Goal: Information Seeking & Learning: Learn about a topic

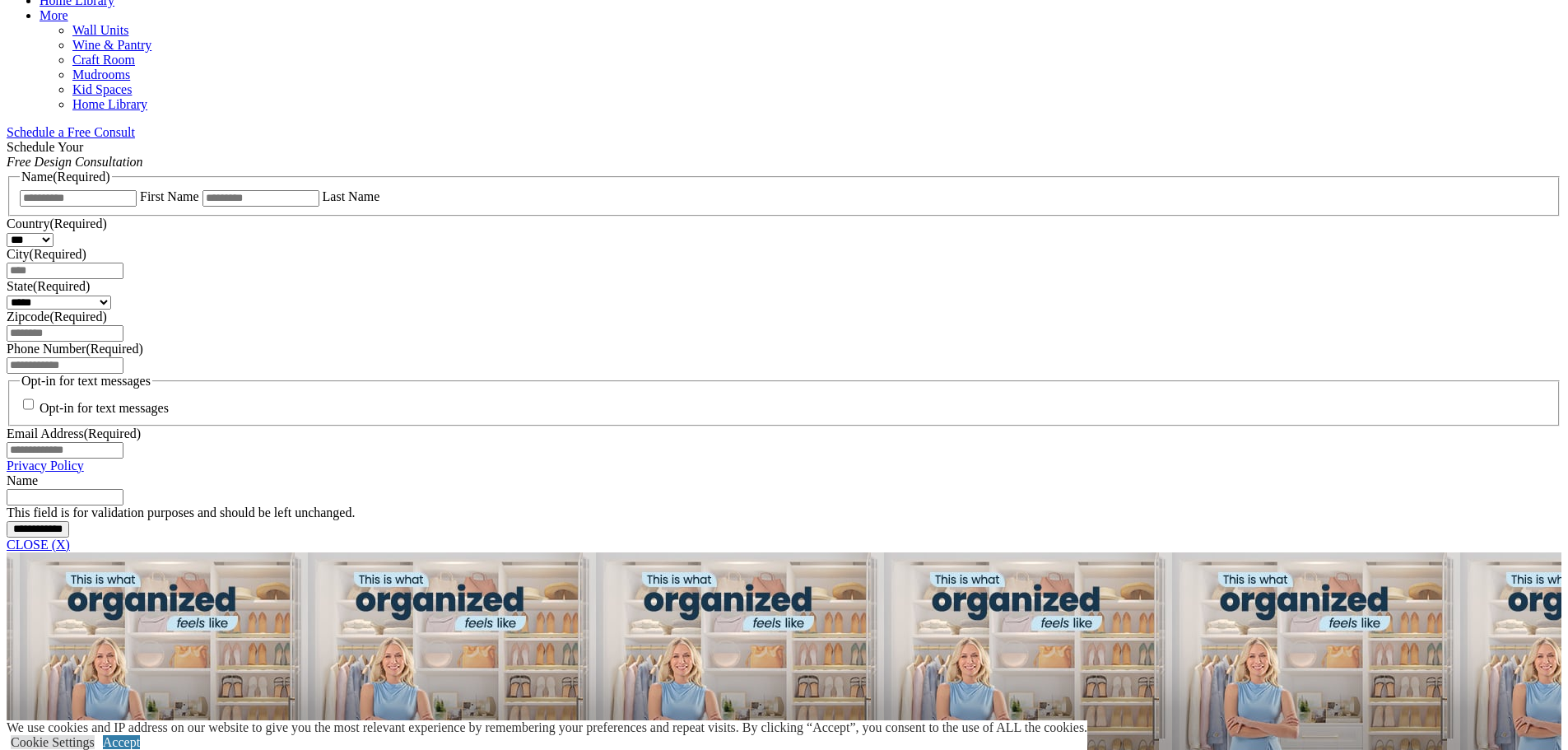
scroll to position [1153, 0]
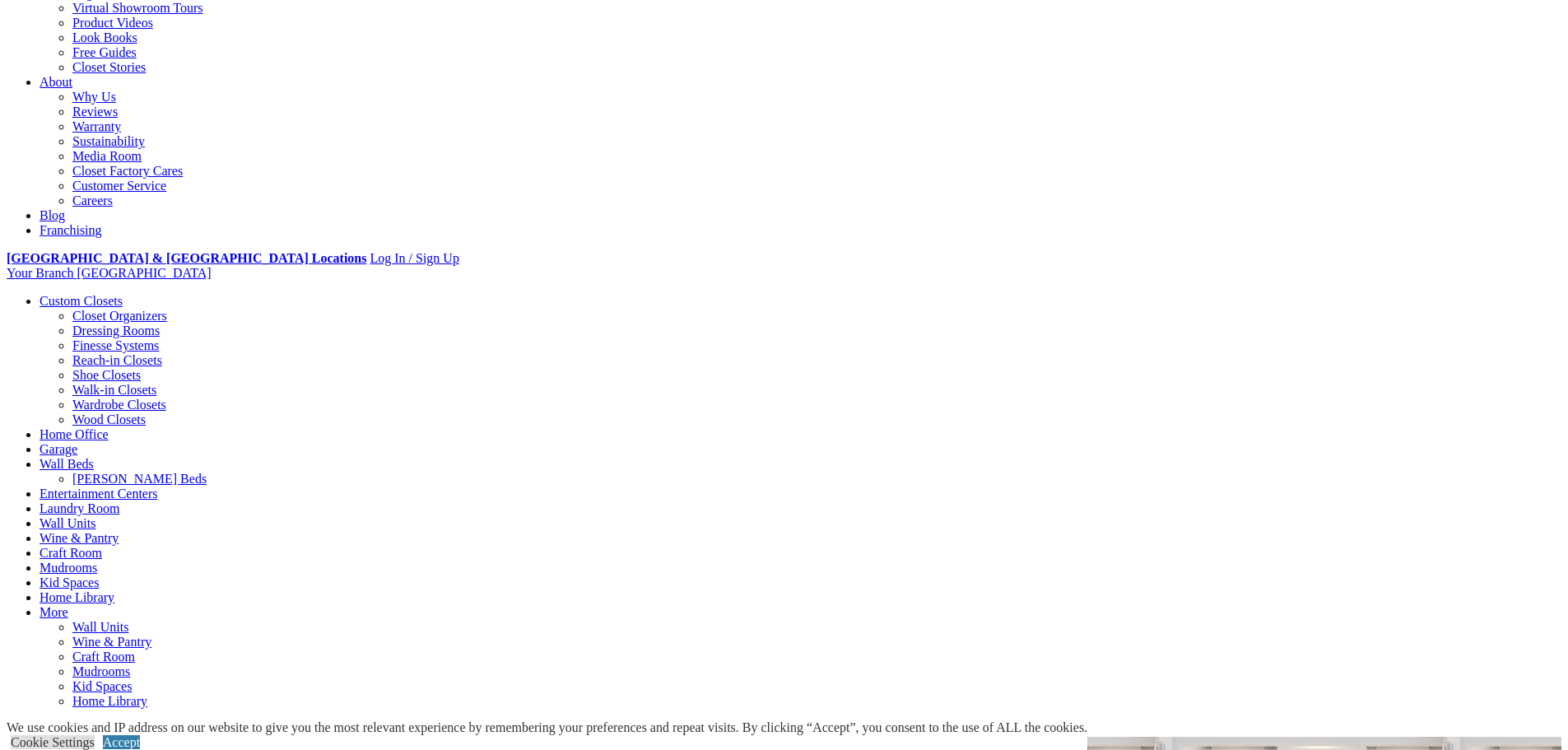
scroll to position [0, 0]
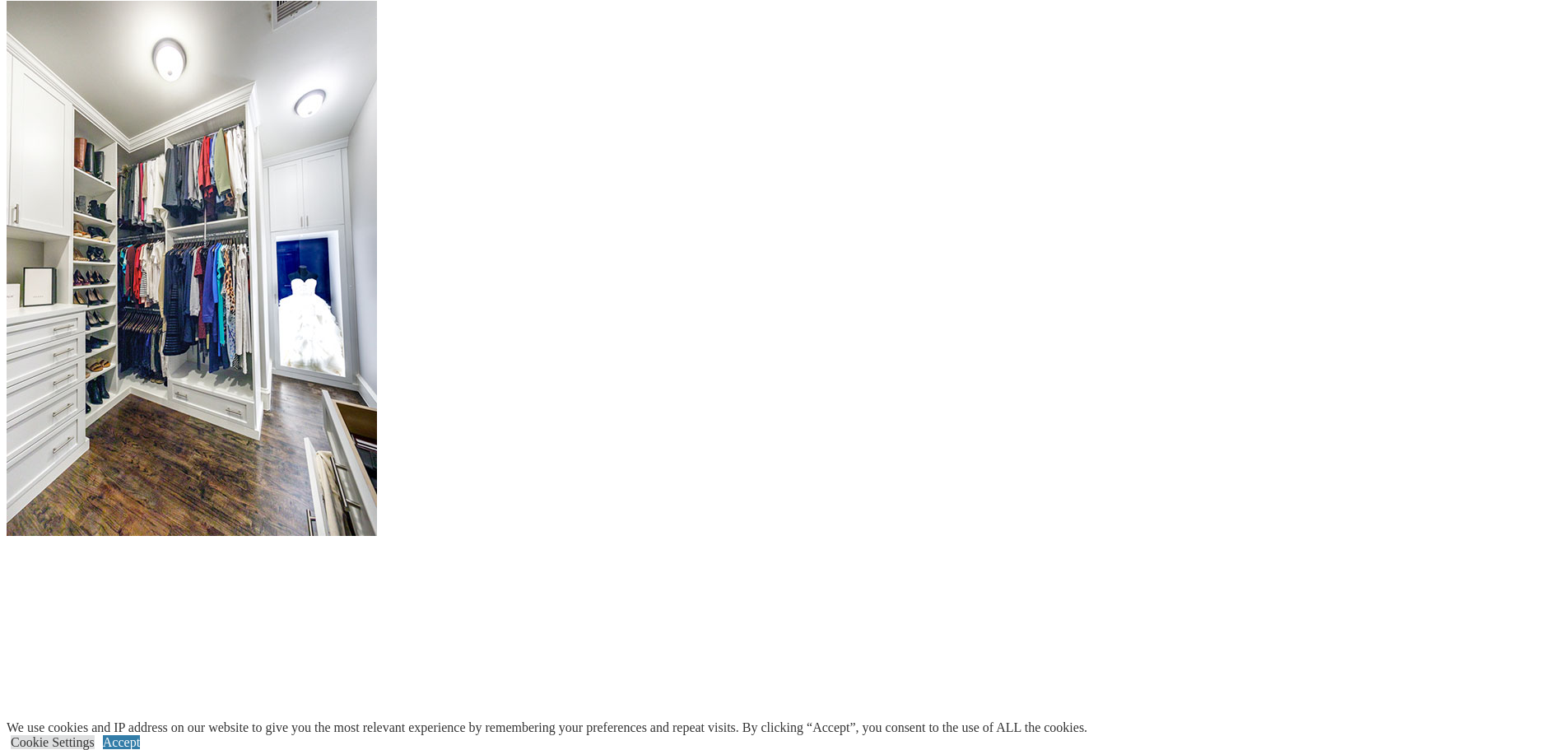
scroll to position [1921, 0]
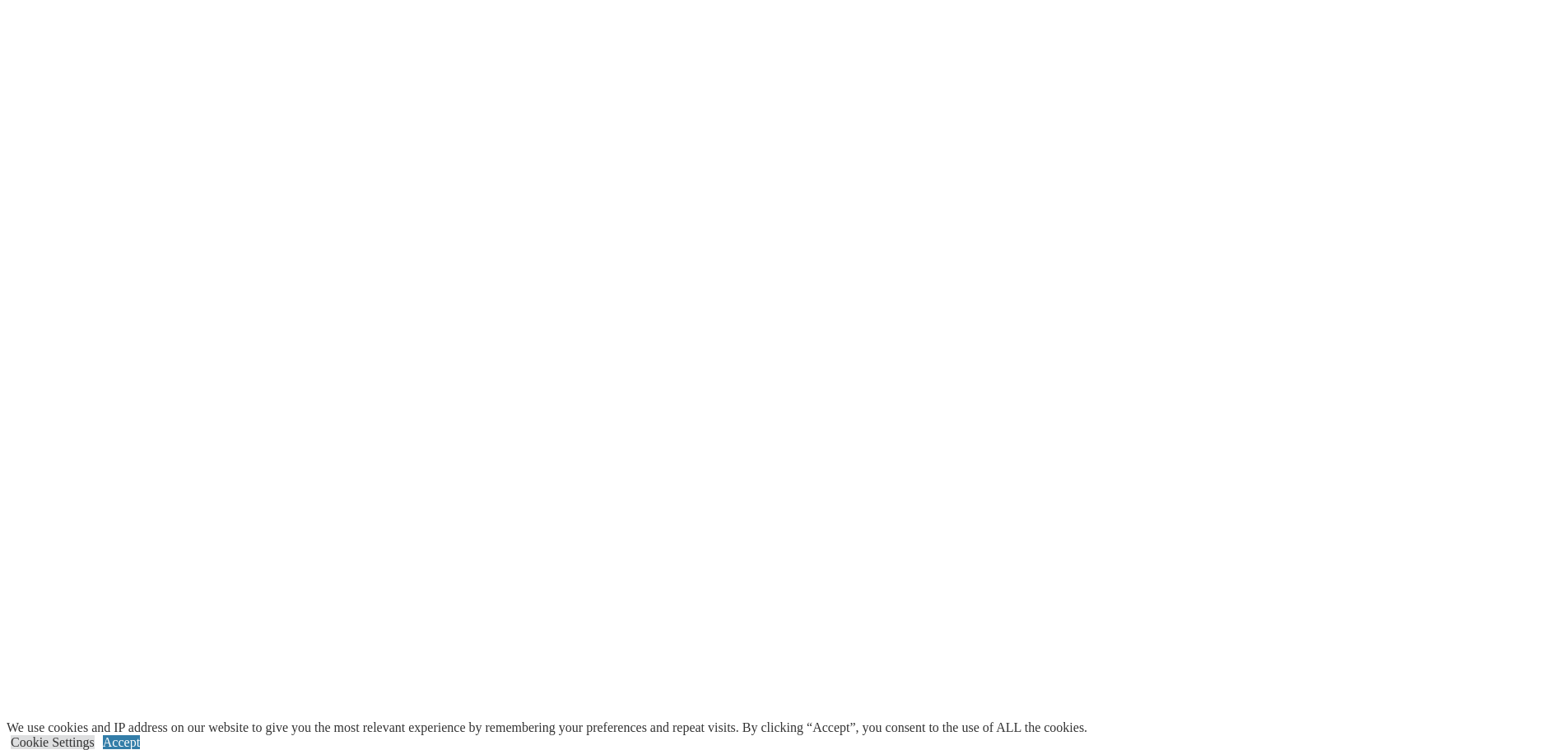
scroll to position [3458, 0]
